Goal: Transaction & Acquisition: Purchase product/service

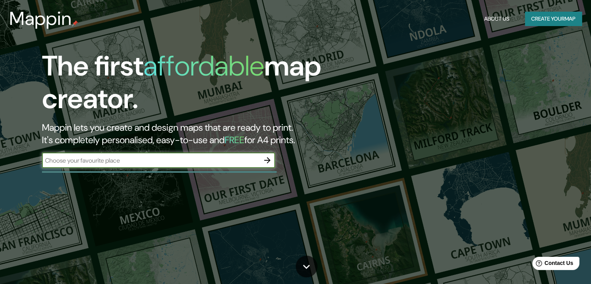
click at [110, 161] on input "text" at bounding box center [151, 160] width 218 height 9
type input "[GEOGRAPHIC_DATA]"
click at [267, 160] on icon "button" at bounding box center [267, 160] width 6 height 6
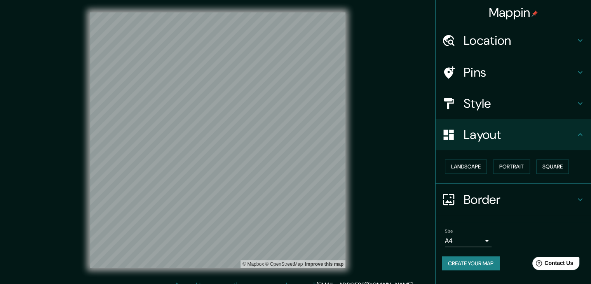
click at [524, 45] on h4 "Location" at bounding box center [520, 41] width 112 height 16
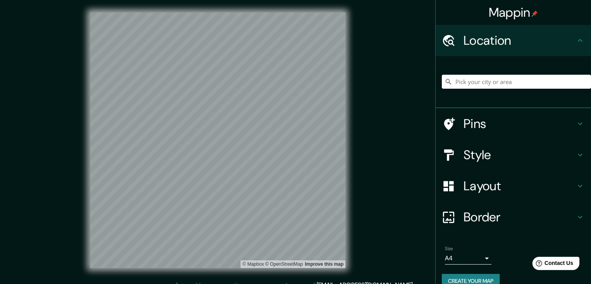
click at [501, 80] on input "Pick your city or area" at bounding box center [516, 82] width 149 height 14
type input "[GEOGRAPHIC_DATA], [GEOGRAPHIC_DATA], [GEOGRAPHIC_DATA], [GEOGRAPHIC_DATA]"
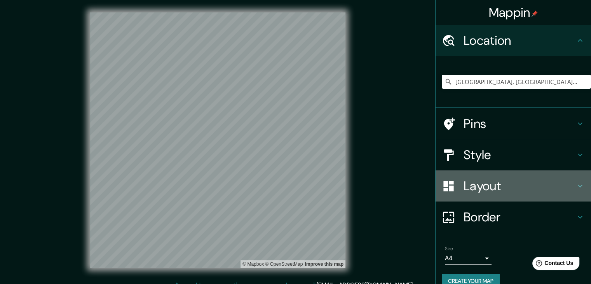
drag, startPoint x: 499, startPoint y: 173, endPoint x: 597, endPoint y: 9, distance: 190.9
click at [531, 172] on div "Layout" at bounding box center [513, 185] width 155 height 31
